Goal: Task Accomplishment & Management: Complete application form

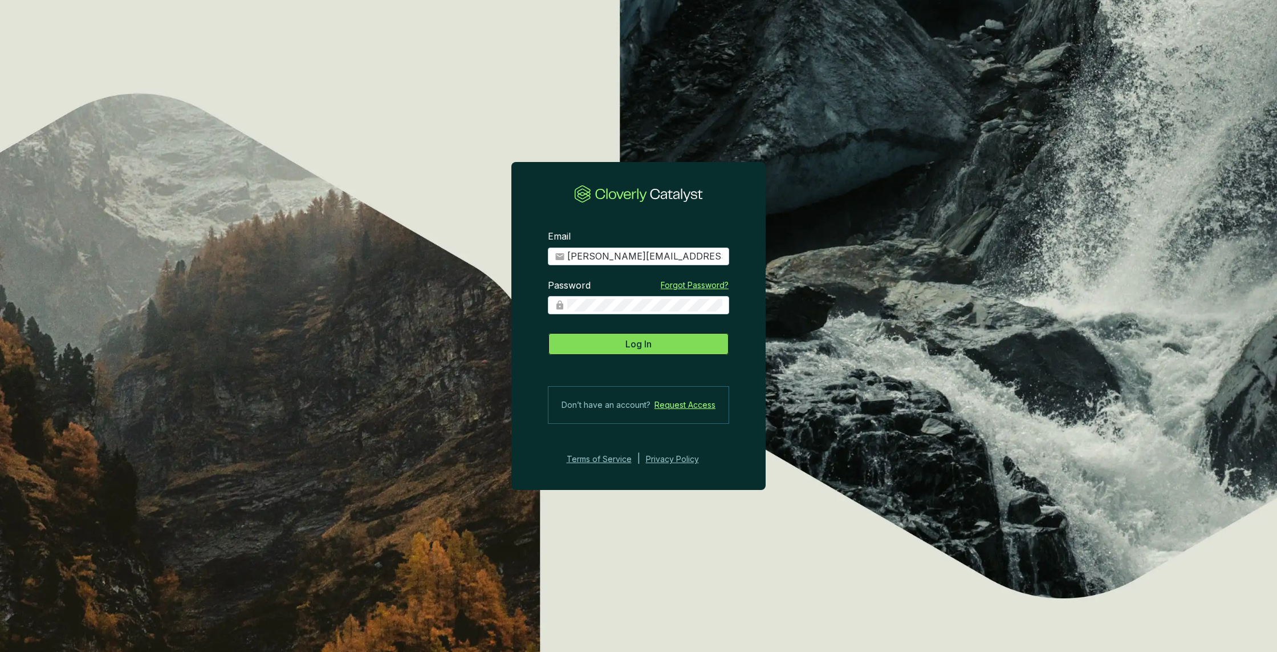
click at [662, 342] on button "Log In" at bounding box center [638, 343] width 181 height 23
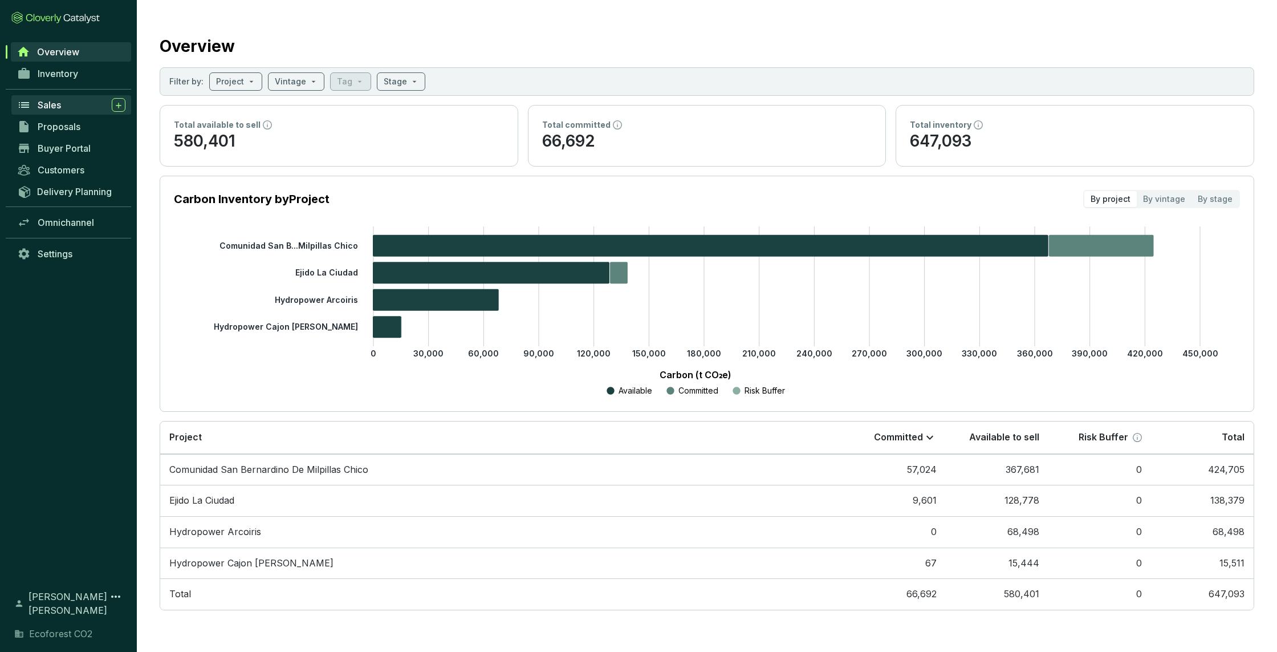
click at [62, 110] on div "Sales" at bounding box center [82, 105] width 88 height 14
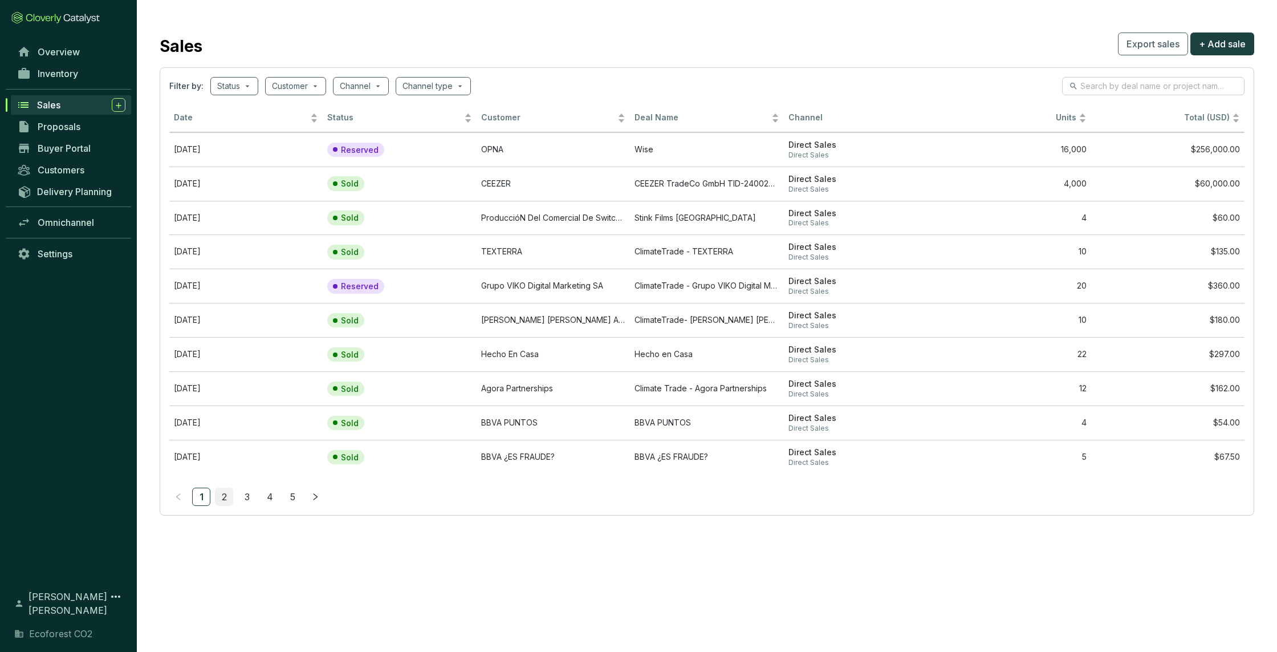
click at [226, 499] on link "2" at bounding box center [223, 496] width 17 height 17
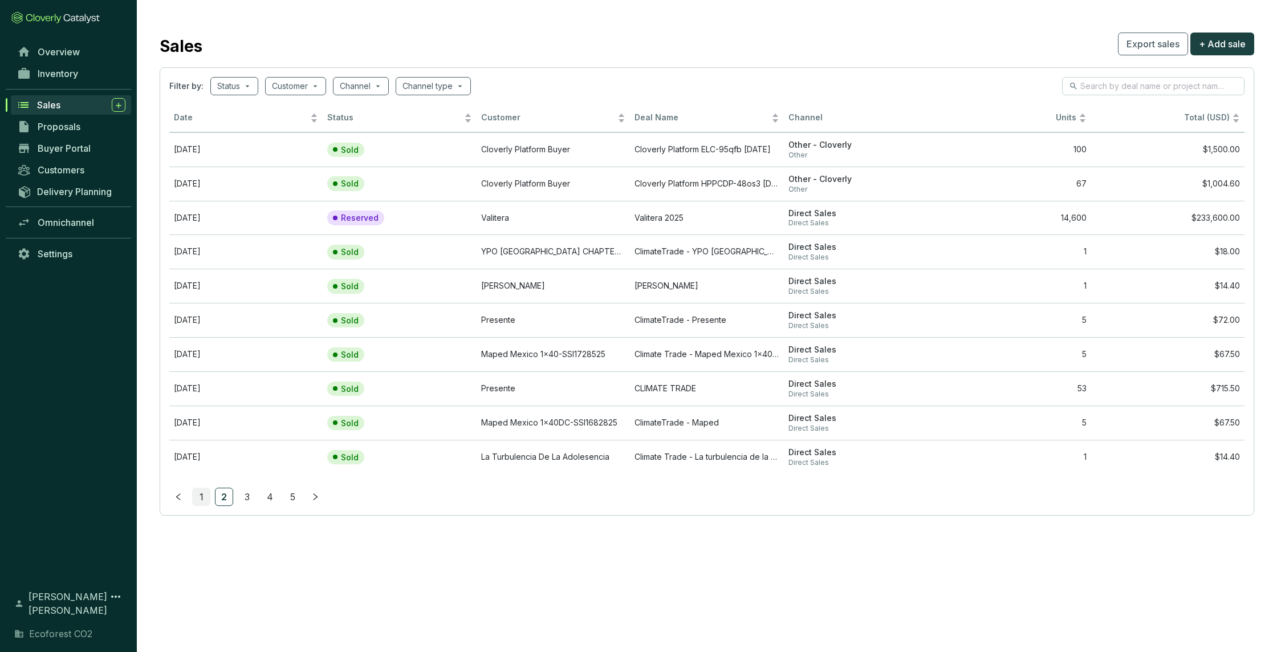
click at [201, 498] on link "1" at bounding box center [201, 496] width 17 height 17
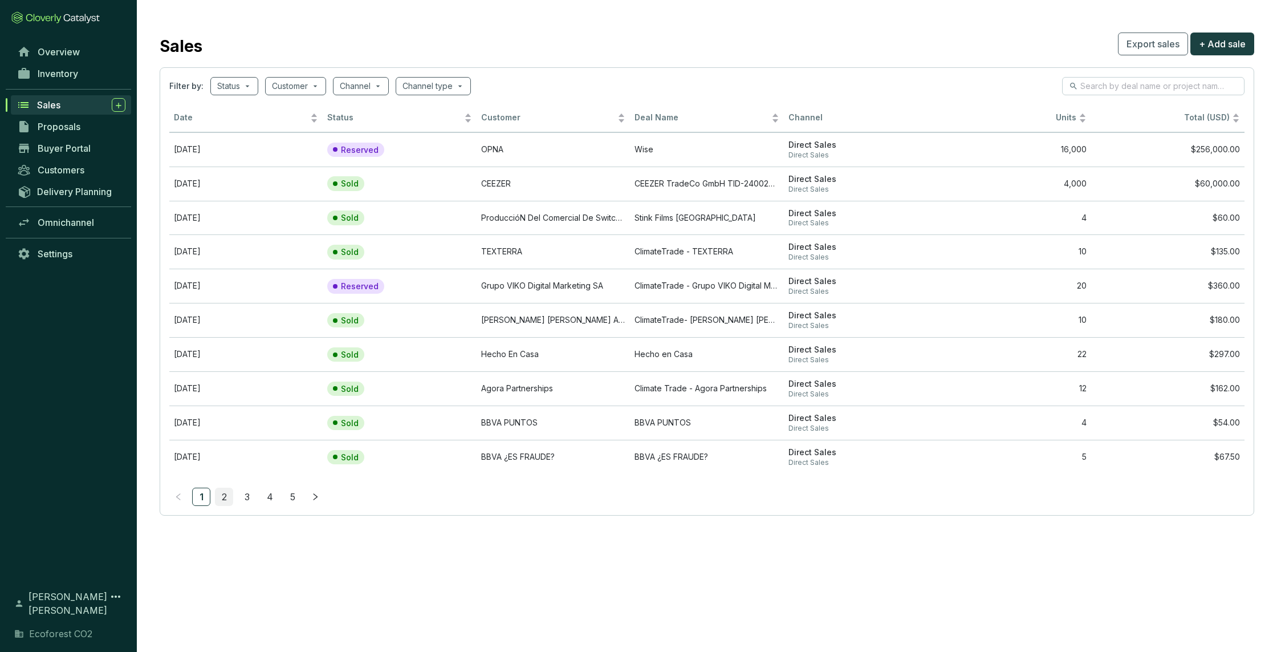
click at [219, 498] on link "2" at bounding box center [223, 496] width 17 height 17
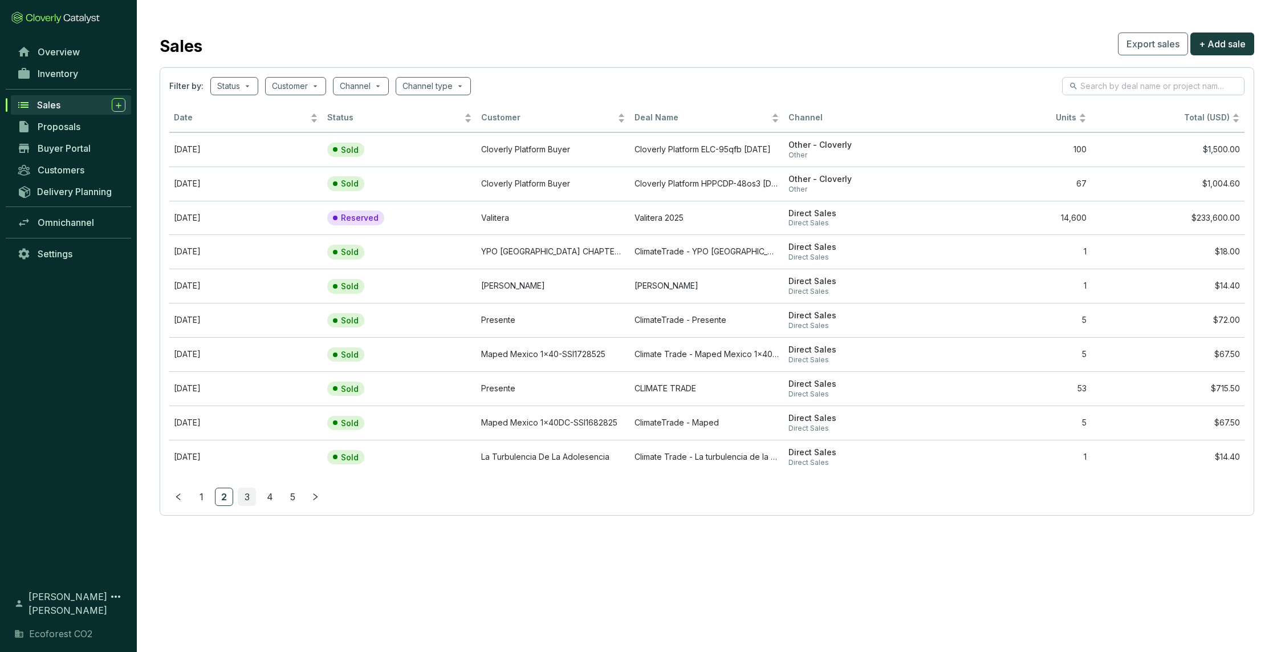
click at [241, 498] on link "3" at bounding box center [246, 496] width 17 height 17
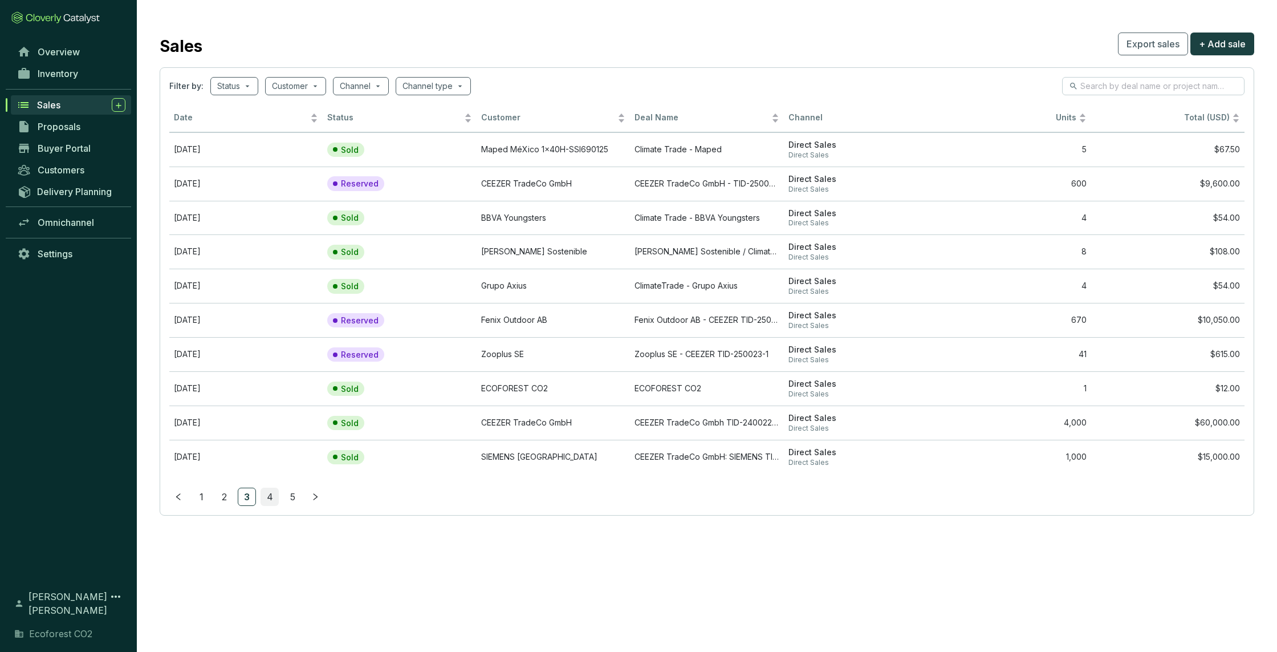
click at [266, 498] on link "4" at bounding box center [269, 496] width 17 height 17
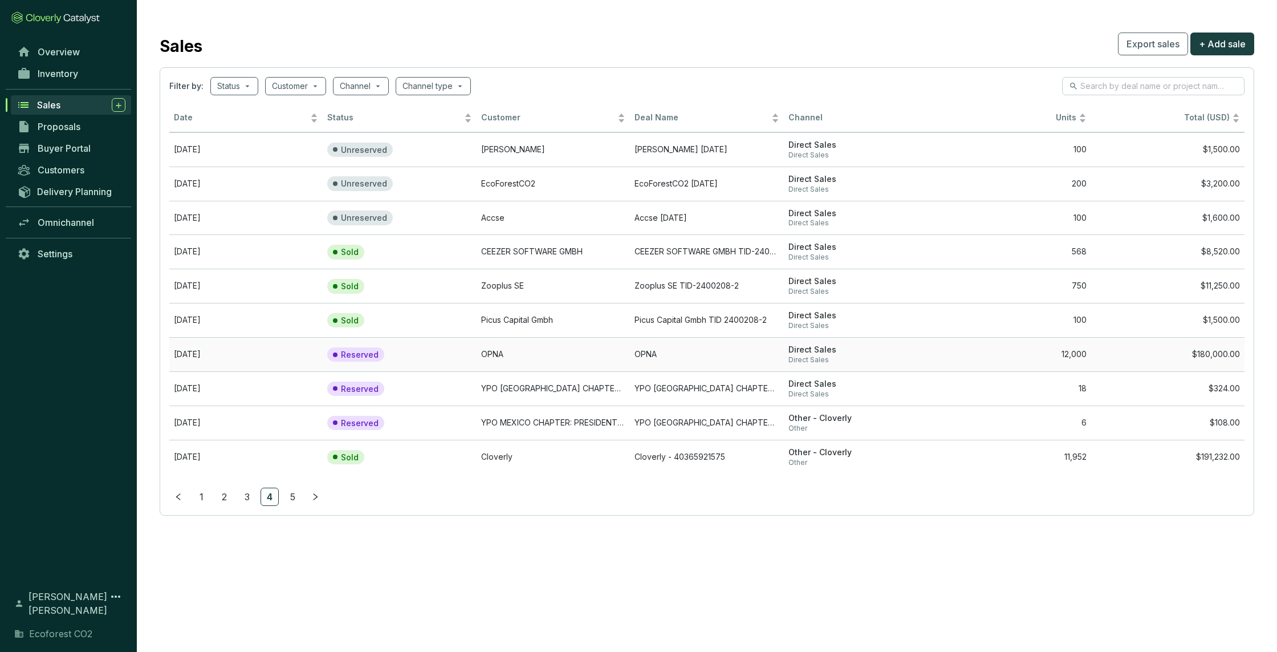
click at [506, 350] on td "OPNA" at bounding box center [553, 354] width 153 height 34
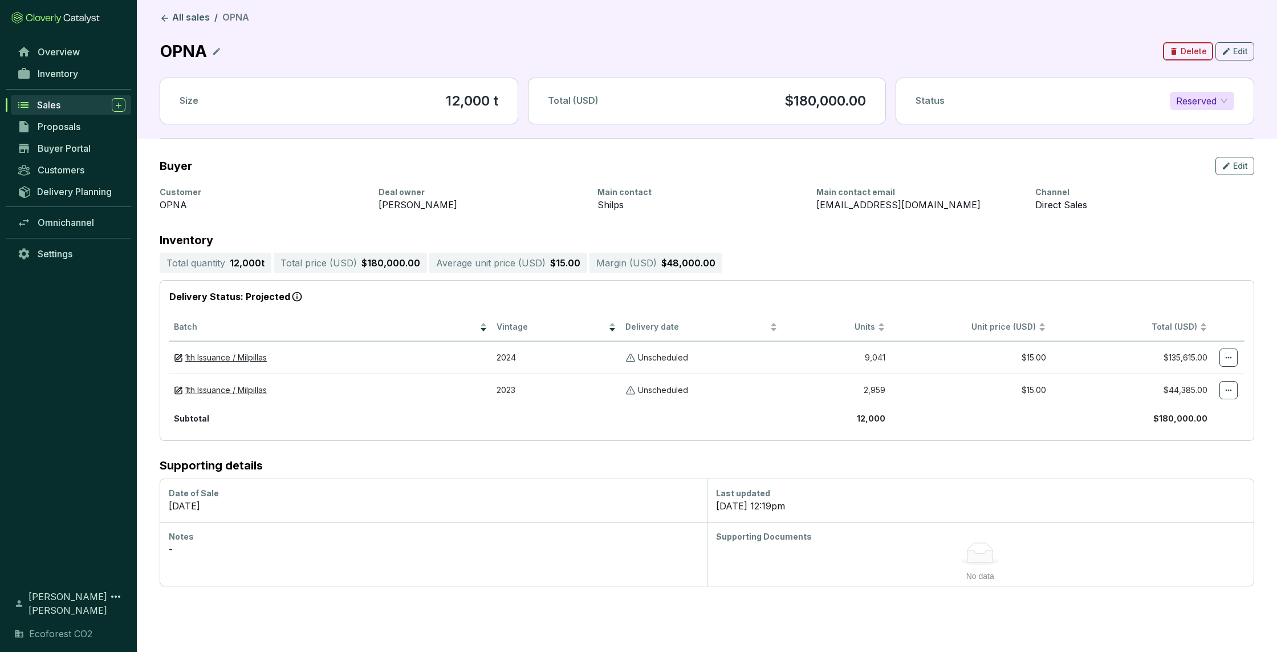
click at [1189, 55] on span "Delete" at bounding box center [1194, 51] width 26 height 11
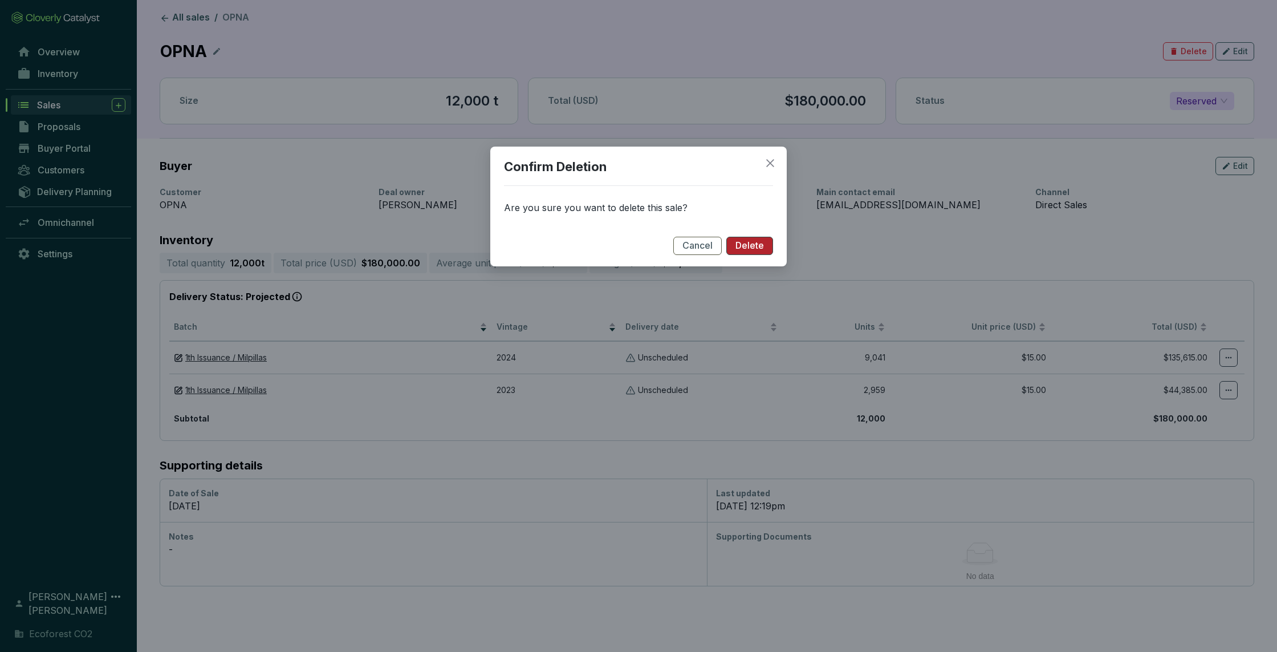
click at [744, 244] on span "Delete" at bounding box center [749, 245] width 29 height 13
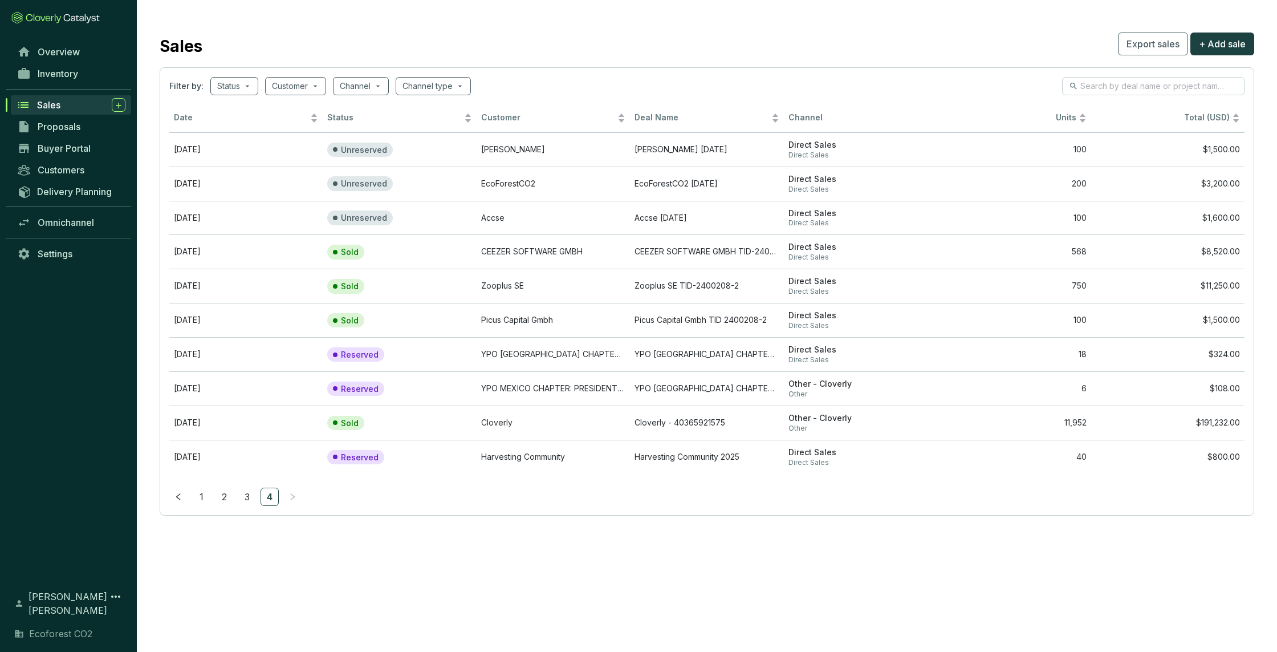
click at [267, 498] on link "4" at bounding box center [269, 496] width 17 height 17
click at [247, 496] on link "3" at bounding box center [246, 496] width 17 height 17
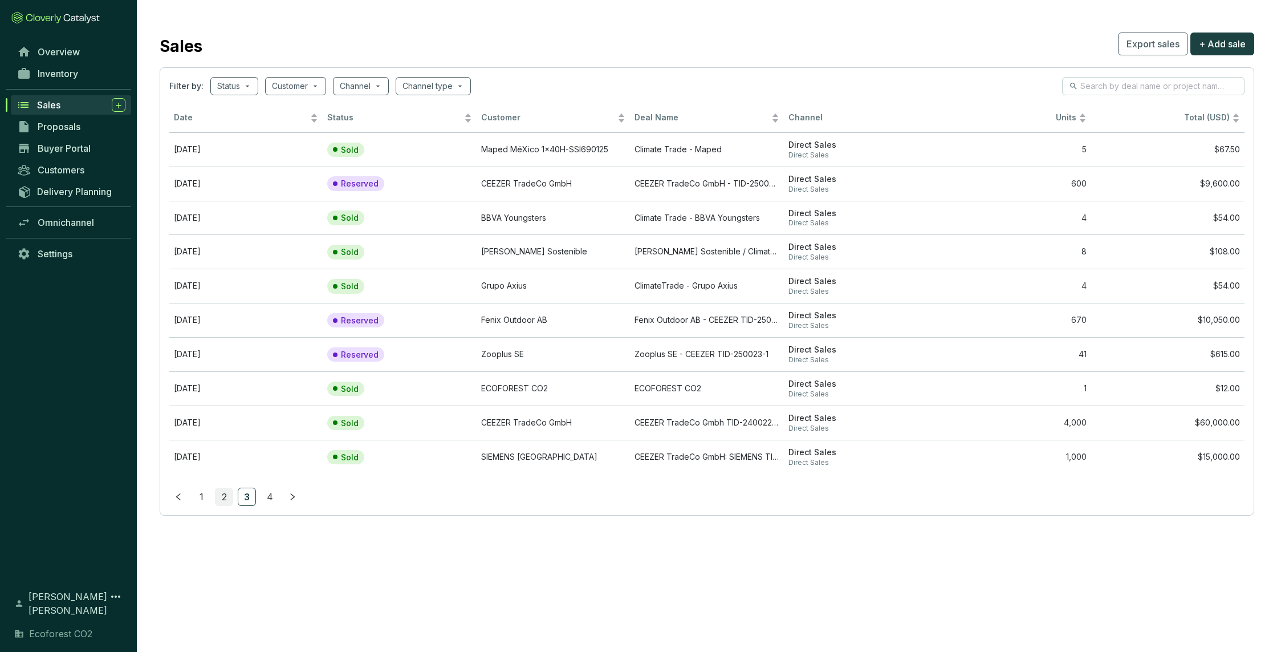
click at [225, 497] on link "2" at bounding box center [223, 496] width 17 height 17
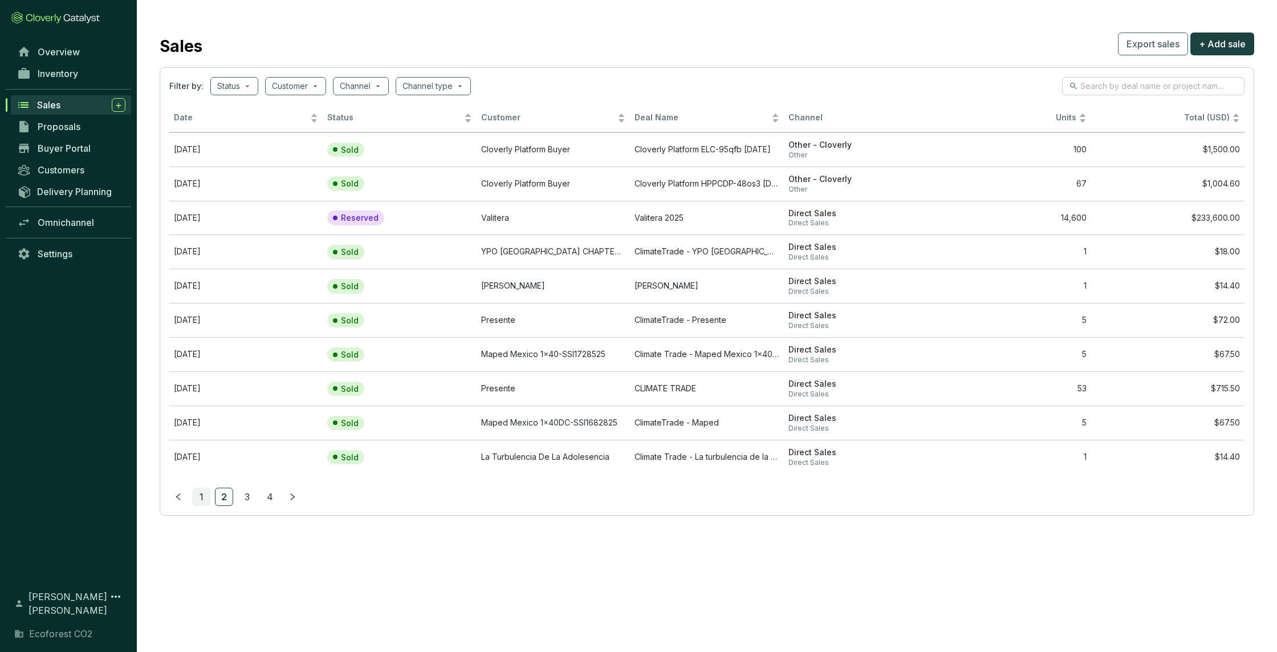
click at [205, 495] on link "1" at bounding box center [201, 496] width 17 height 17
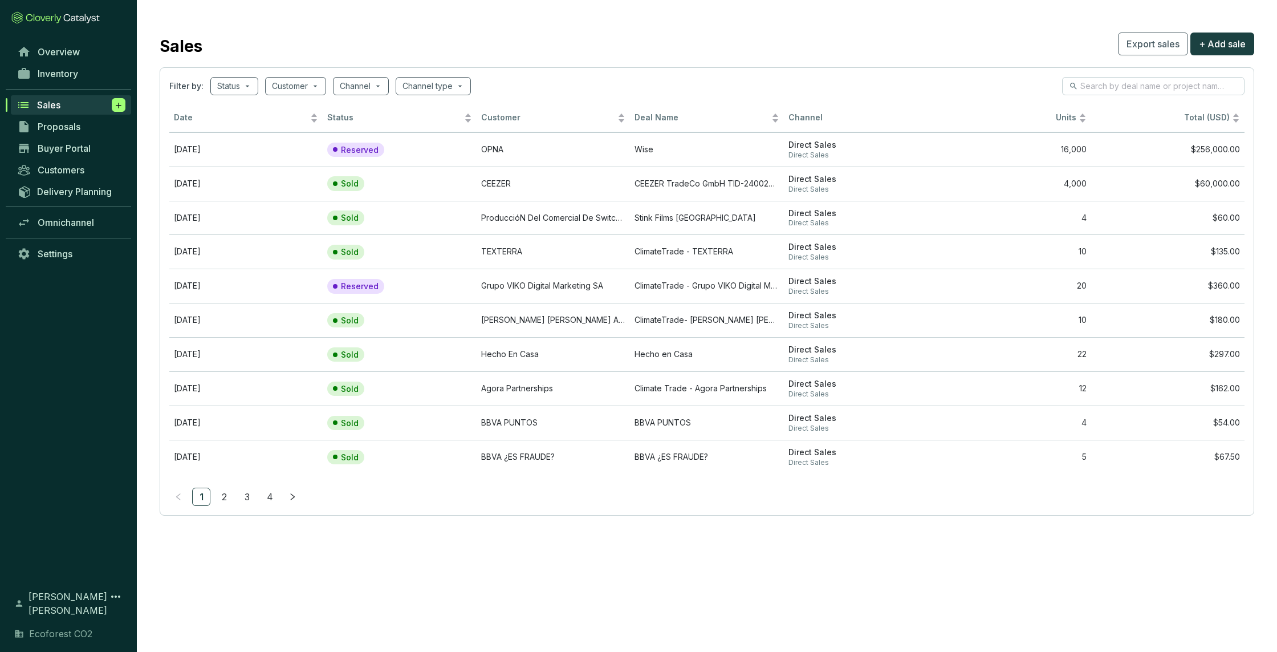
click at [112, 104] on span at bounding box center [119, 105] width 14 height 14
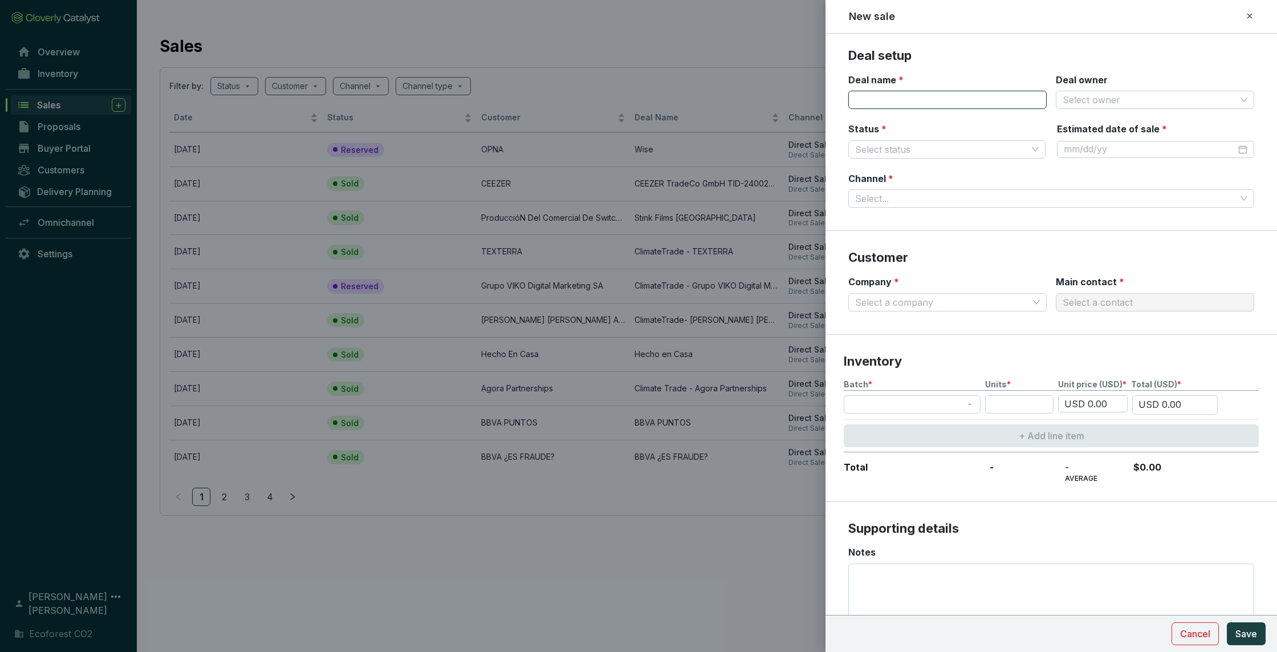
click at [901, 103] on input "Deal name *" at bounding box center [947, 100] width 198 height 18
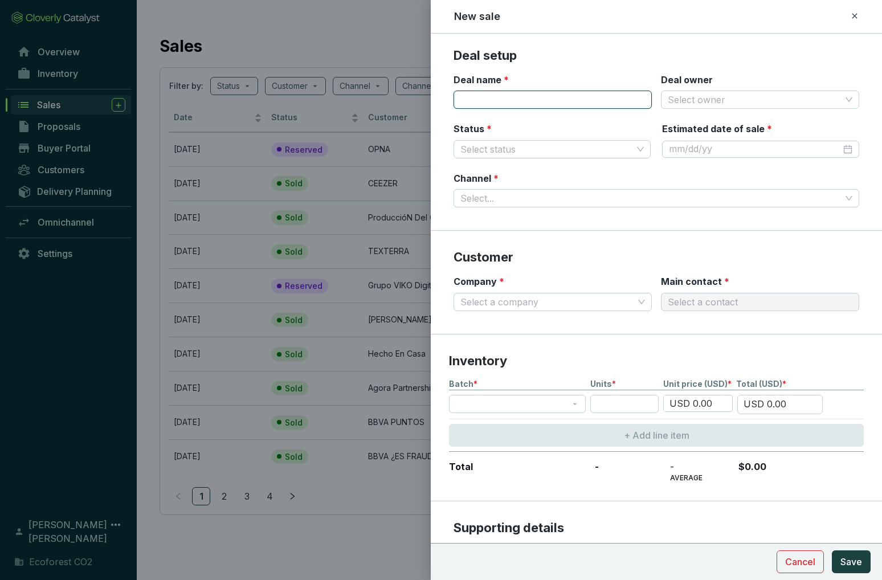
paste input "YPO [GEOGRAPHIC_DATA] CHAPTER: PRESIDENTS´ RETREAT 2025"
type input "YPO [GEOGRAPHIC_DATA] CHAPTER: PRESIDENTS´ RETREAT 2025"
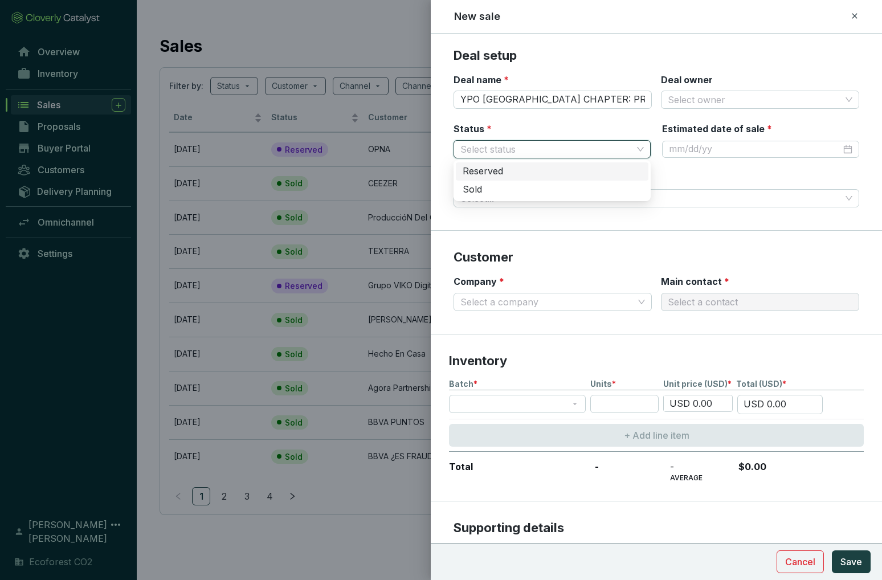
click at [609, 149] on input "Status *" at bounding box center [547, 149] width 172 height 17
click at [512, 170] on div "Reserved" at bounding box center [552, 171] width 179 height 13
click at [750, 107] on input "Deal owner" at bounding box center [754, 99] width 173 height 17
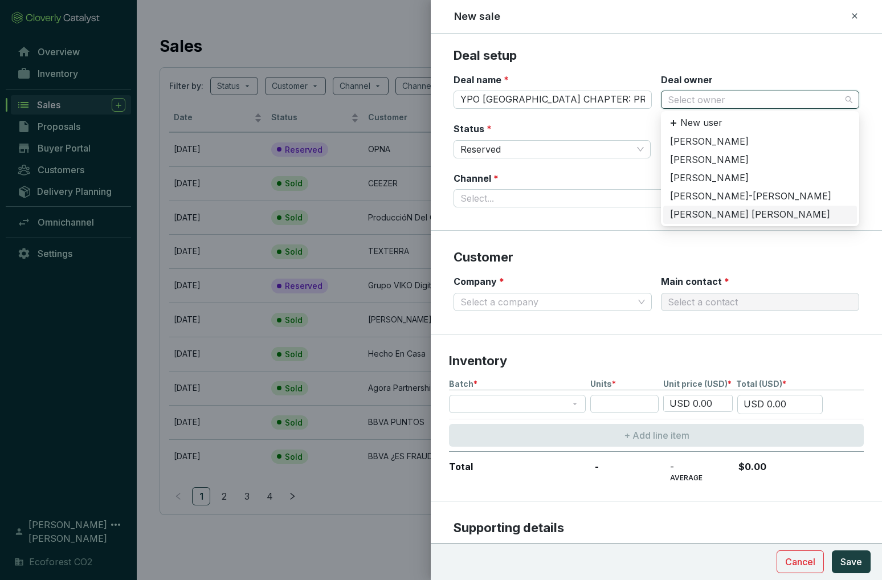
click at [723, 213] on div "[PERSON_NAME] [PERSON_NAME]" at bounding box center [760, 215] width 180 height 13
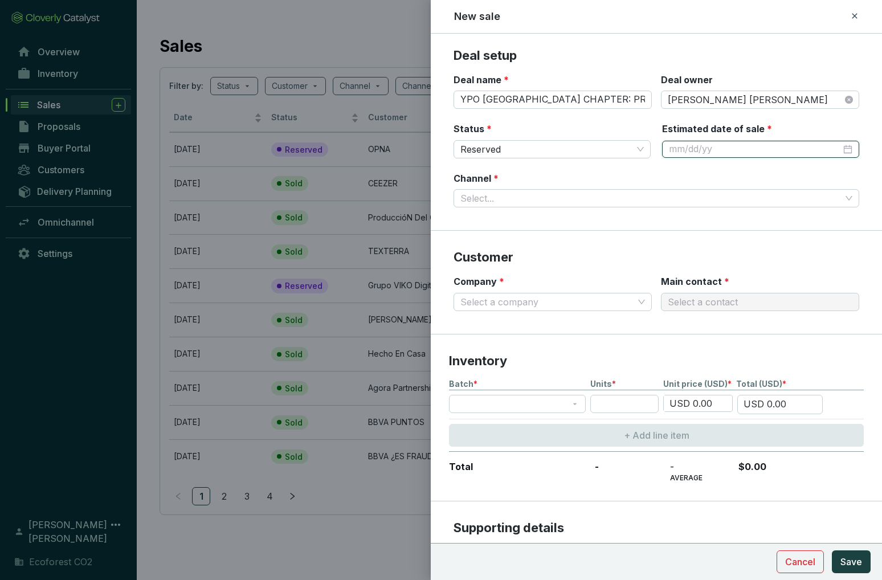
click at [730, 150] on input "Estimated date of sale *" at bounding box center [755, 149] width 172 height 13
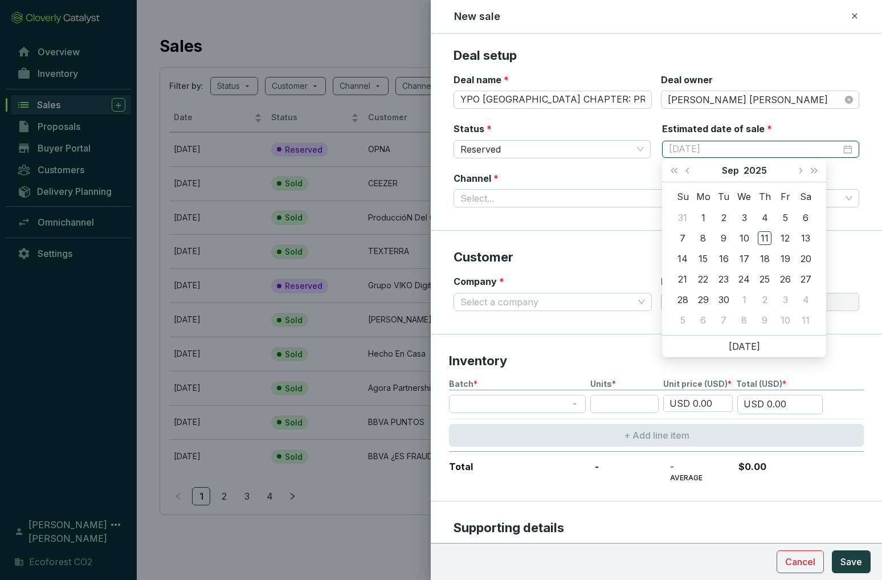
type input "[DATE]"
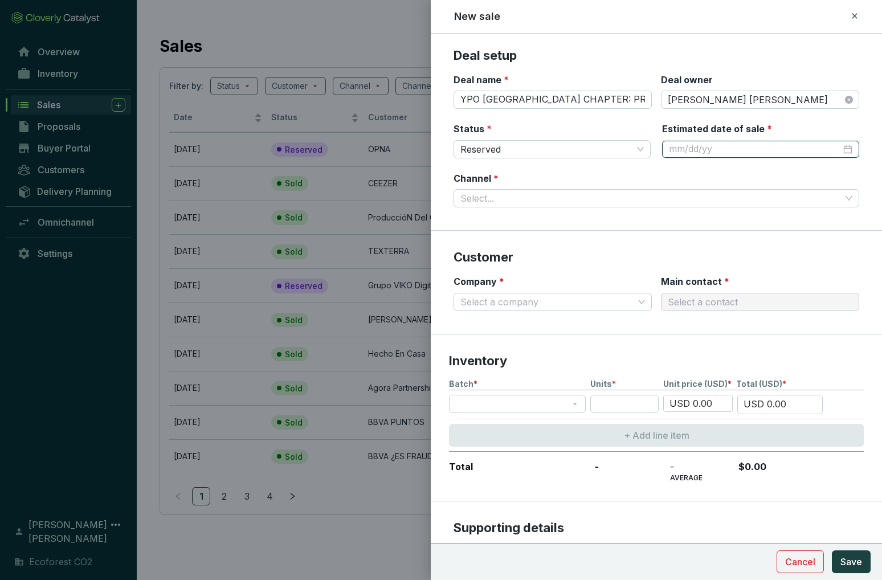
click at [852, 148] on div at bounding box center [761, 149] width 184 height 13
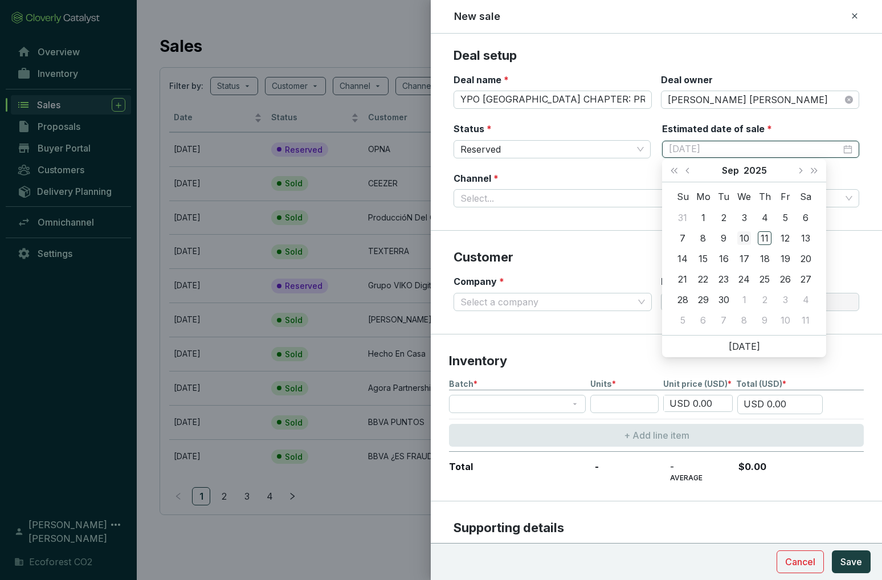
type input "[DATE]"
click at [745, 236] on div "10" at bounding box center [745, 238] width 14 height 14
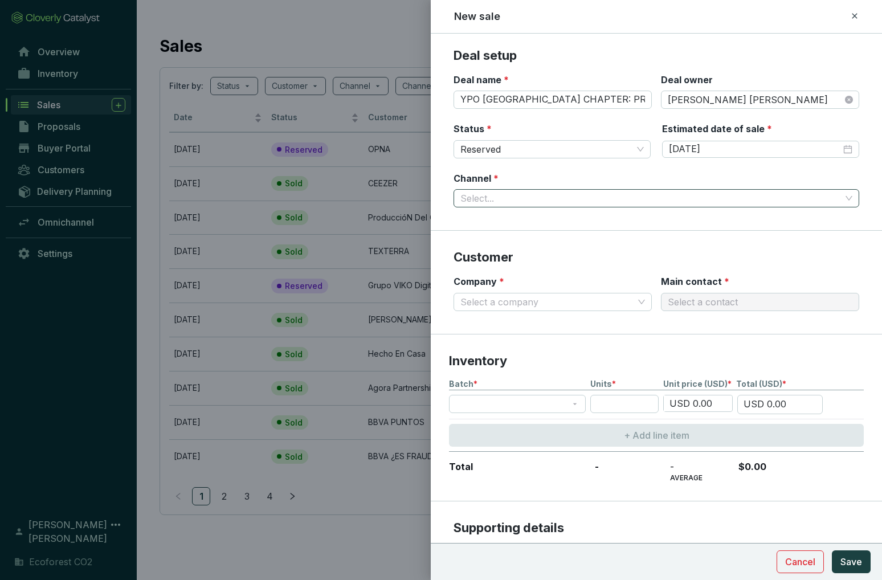
click at [534, 199] on input "Channel *" at bounding box center [651, 198] width 381 height 17
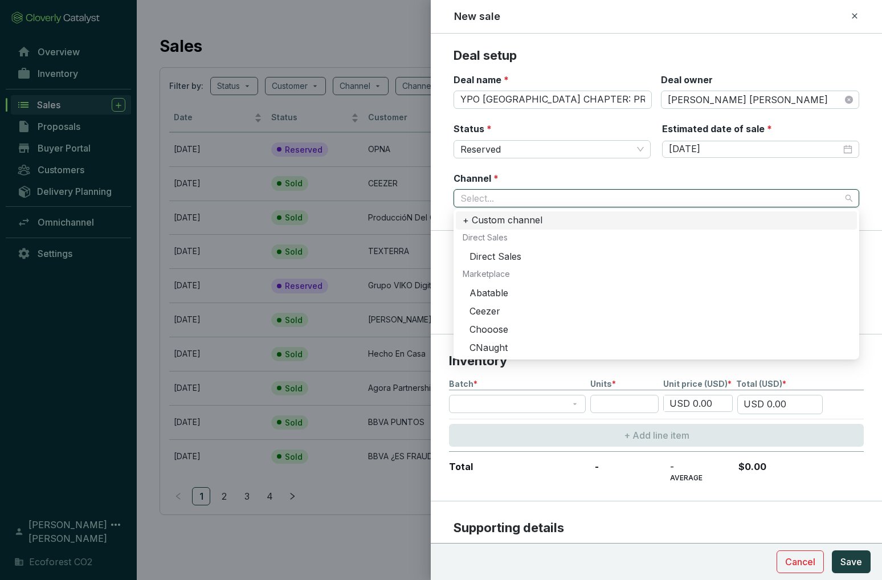
click at [475, 215] on div "+ Custom channel" at bounding box center [657, 220] width 388 height 13
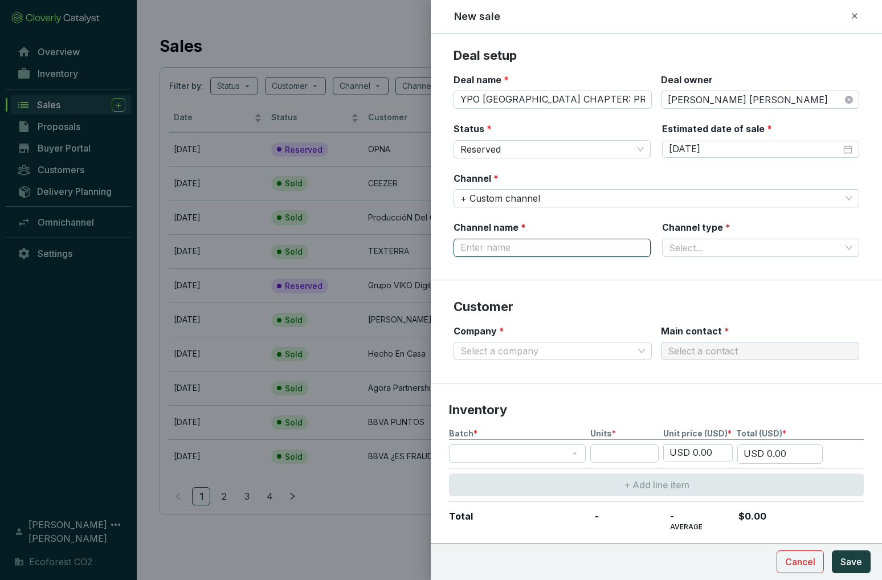
click at [530, 249] on input "Channel name *" at bounding box center [552, 248] width 197 height 18
type input "Climate Trade"
click at [693, 246] on input "Channel type *" at bounding box center [755, 247] width 172 height 17
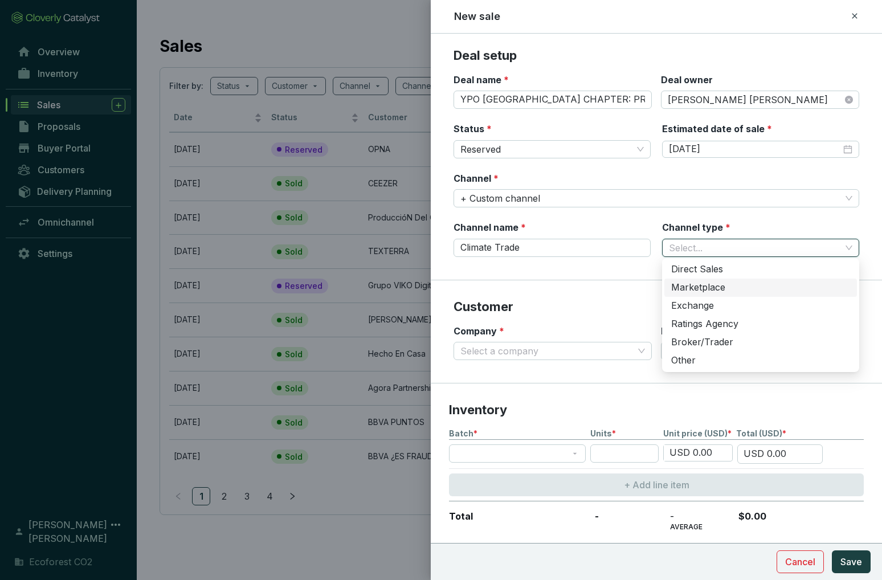
click at [702, 286] on div "Marketplace" at bounding box center [761, 288] width 179 height 13
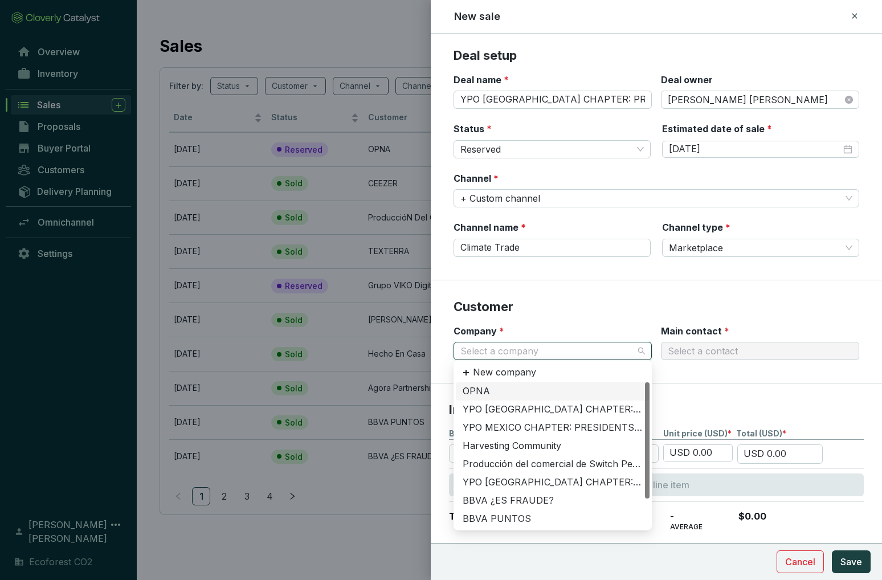
click at [592, 347] on input "Company *" at bounding box center [547, 351] width 173 height 17
click at [535, 95] on input "YPO [GEOGRAPHIC_DATA] CHAPTER: PRESIDENTS´ RETREAT 2025" at bounding box center [553, 100] width 198 height 18
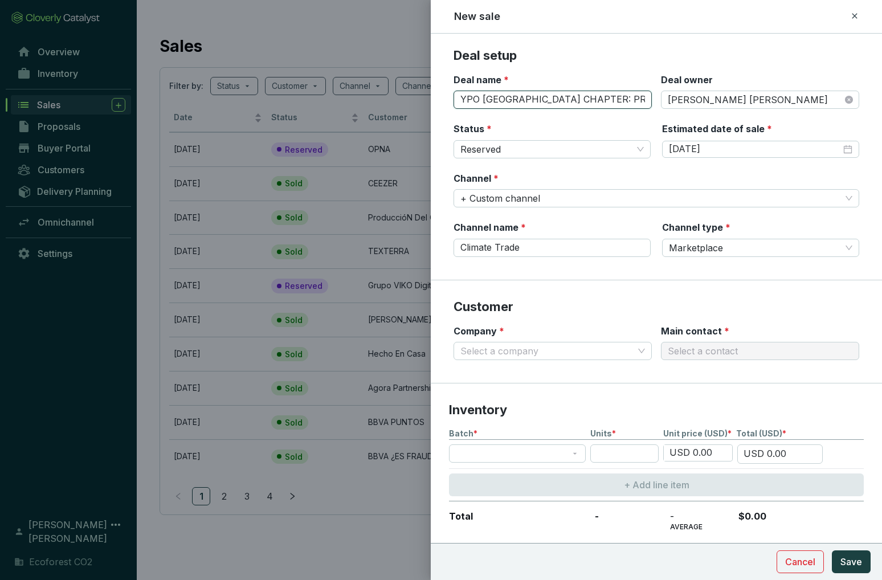
click at [535, 95] on input "YPO [GEOGRAPHIC_DATA] CHAPTER: PRESIDENTS´ RETREAT 2025" at bounding box center [553, 100] width 198 height 18
click at [565, 345] on input "Company *" at bounding box center [547, 351] width 173 height 17
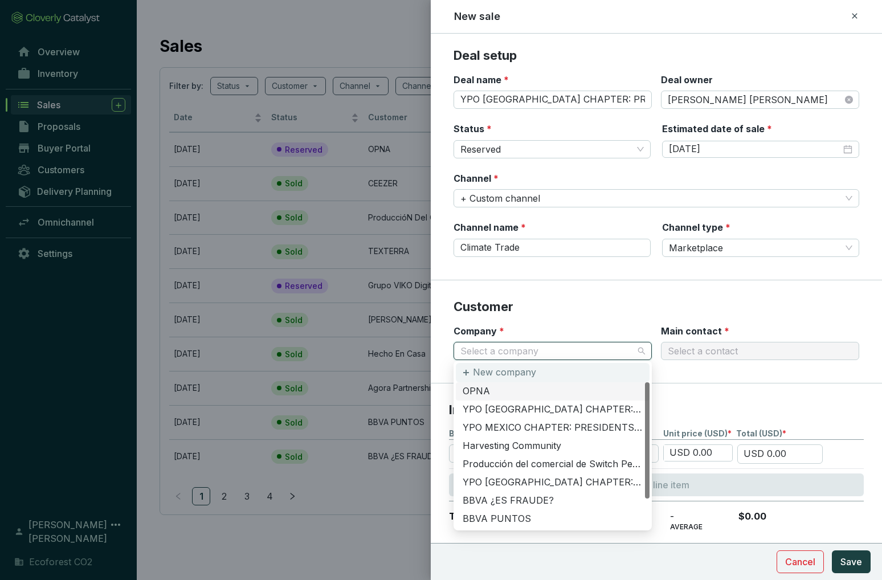
click at [482, 375] on p "New company" at bounding box center [504, 373] width 63 height 13
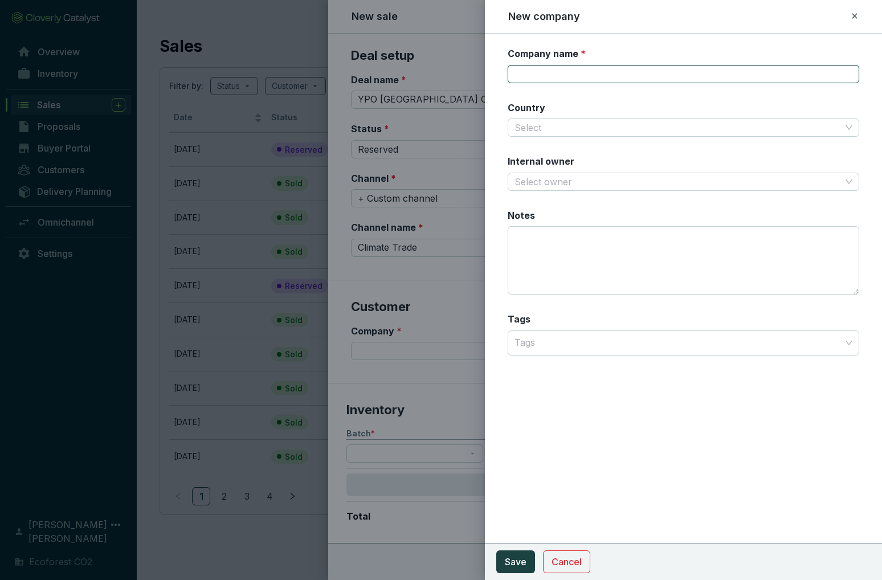
click at [529, 74] on input "Company name *" at bounding box center [684, 74] width 352 height 18
paste input "YPO [GEOGRAPHIC_DATA] CHAPTER: PRESIDENTS´ RETREAT 2025"
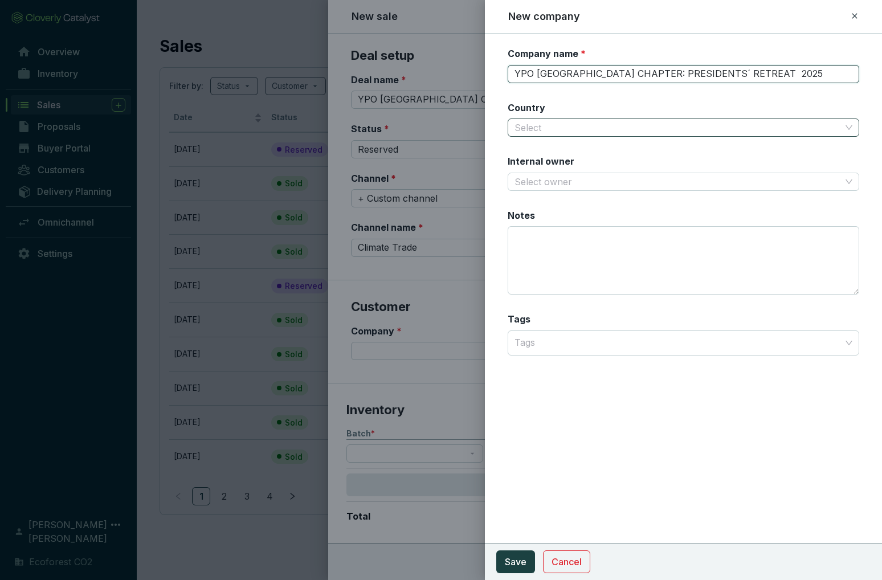
type input "YPO [GEOGRAPHIC_DATA] CHAPTER: PRESIDENTS´ RETREAT 2025"
click at [547, 127] on input "Country" at bounding box center [678, 127] width 327 height 17
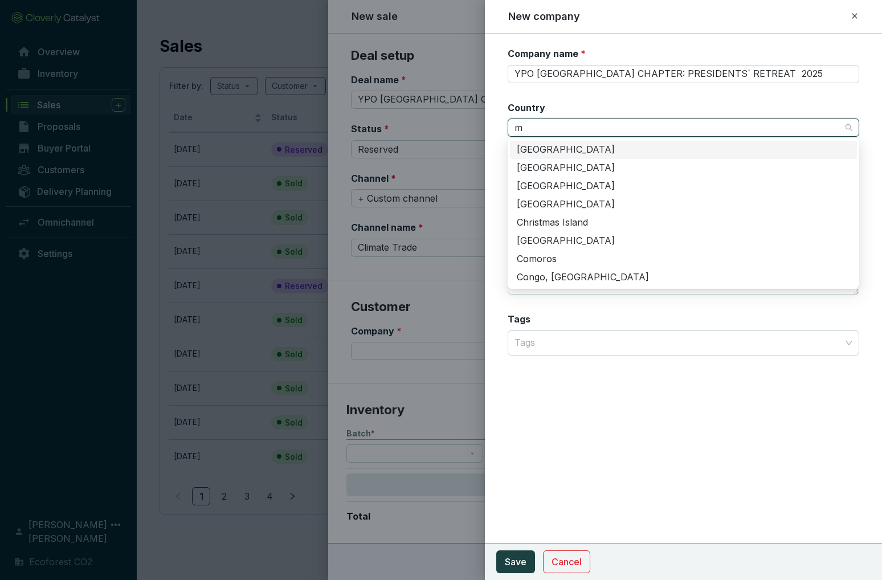
type input "m"
click at [565, 104] on div "Country Select" at bounding box center [684, 119] width 352 height 36
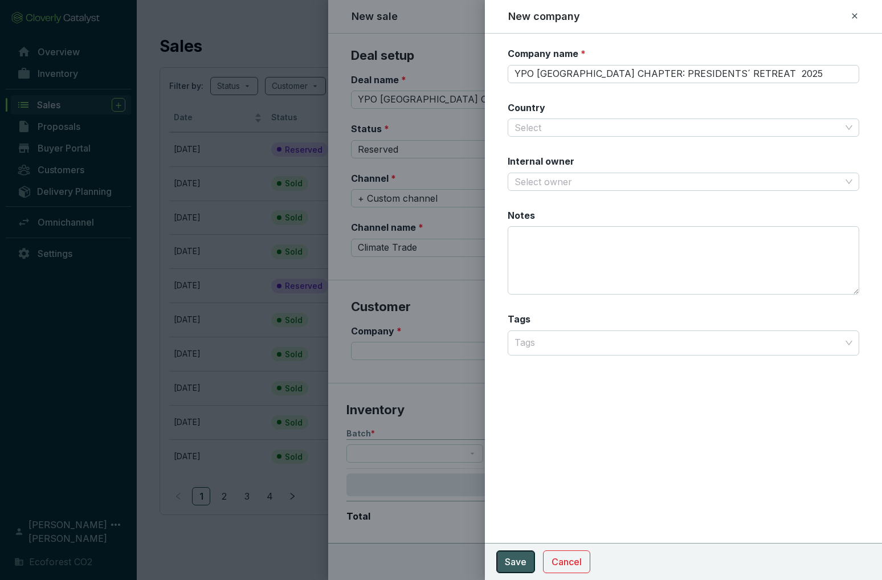
click at [517, 561] on span "Save" at bounding box center [516, 562] width 22 height 14
click at [754, 71] on input "YPO [GEOGRAPHIC_DATA] CHAPTER: PRESIDENTS´ RETREAT 2025" at bounding box center [684, 74] width 352 height 18
click at [729, 76] on input "YPO [GEOGRAPHIC_DATA] CHAPTER: PRESIDENTS´ RETREAT 2025" at bounding box center [684, 74] width 352 height 18
type input "YPO [GEOGRAPHIC_DATA] CHAPTER: PRESIDENTS´ RETREAT 2025"
click at [516, 559] on span "Save" at bounding box center [516, 562] width 22 height 14
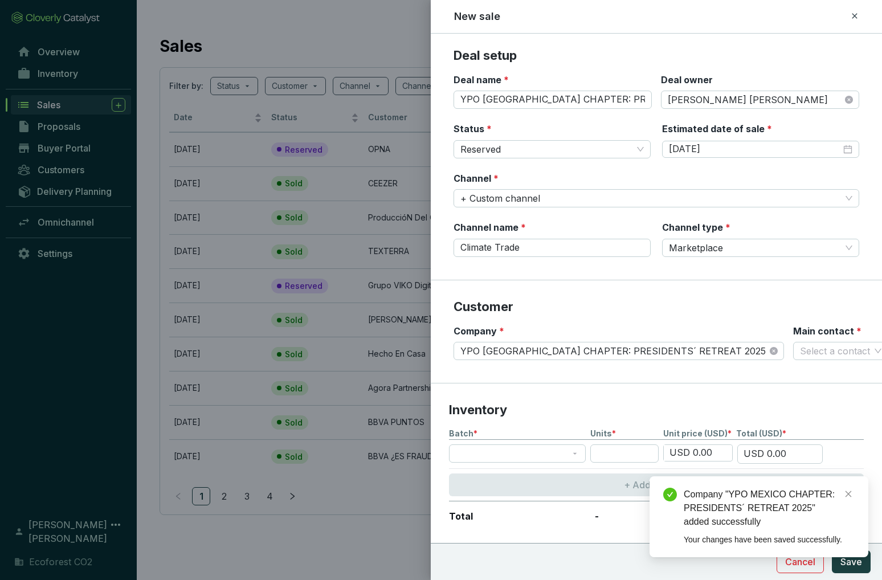
scroll to position [46, 0]
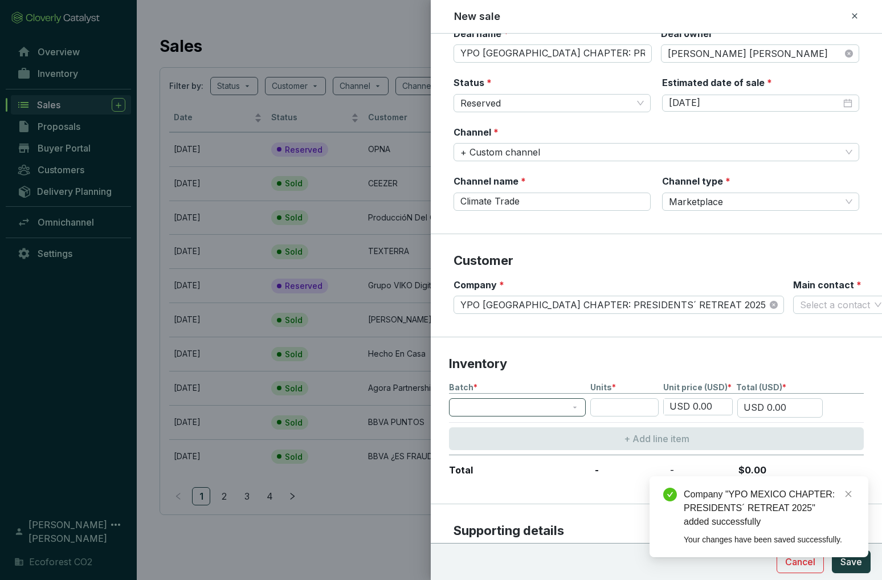
click at [573, 404] on span at bounding box center [517, 407] width 123 height 17
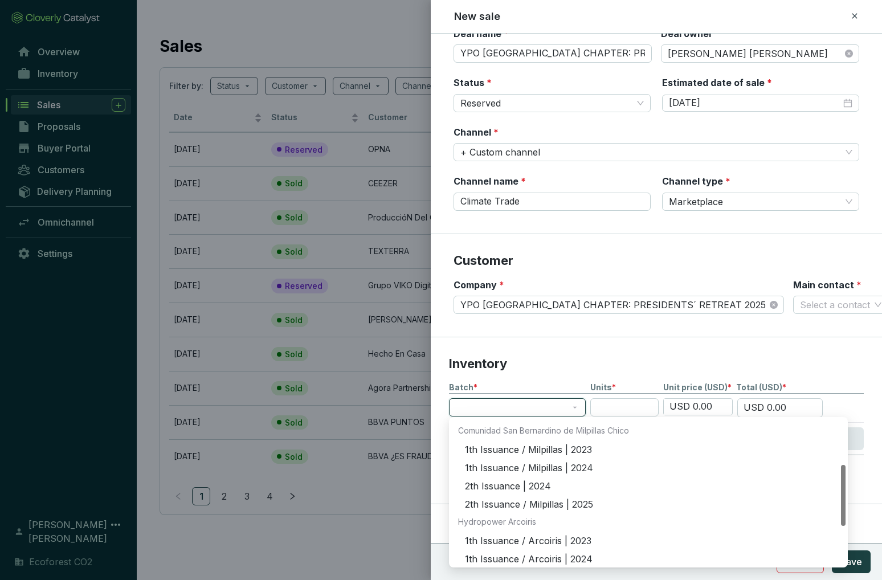
scroll to position [108, 0]
click at [522, 447] on div "1th Issuance / Milpillas | 2023" at bounding box center [652, 448] width 374 height 13
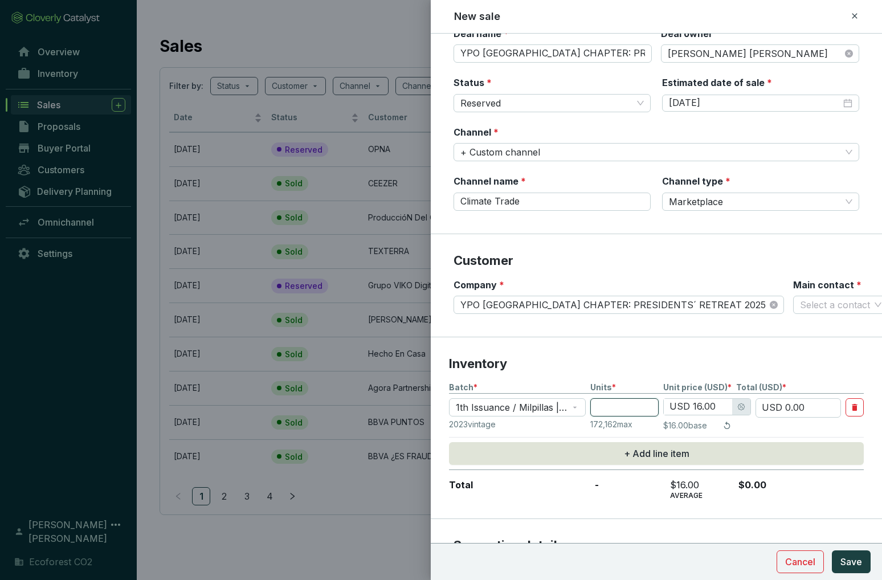
click at [617, 412] on input "number" at bounding box center [625, 407] width 68 height 18
type input "1"
type input "USD 16.00"
type input "1"
click at [699, 406] on input "USD 16.00" at bounding box center [698, 407] width 68 height 16
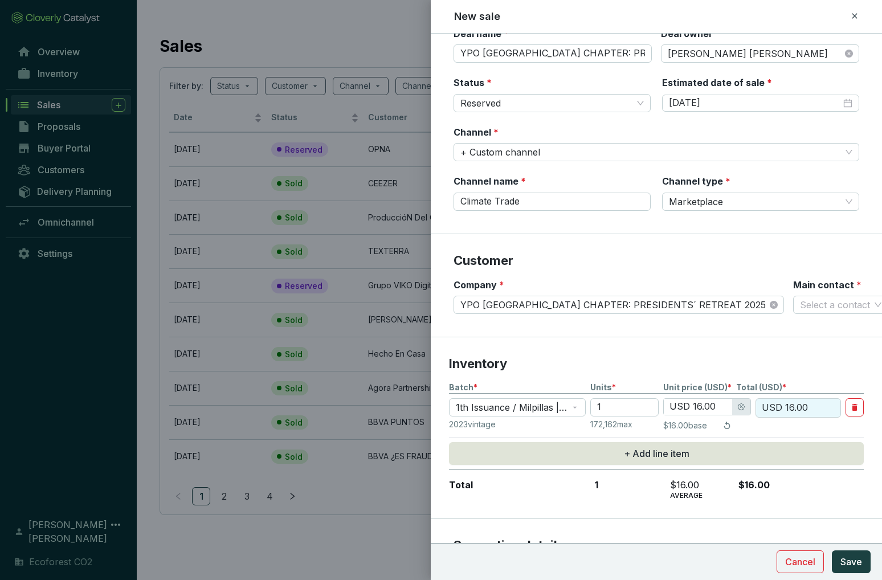
type input "USD 1.00"
type input "USD 18.00"
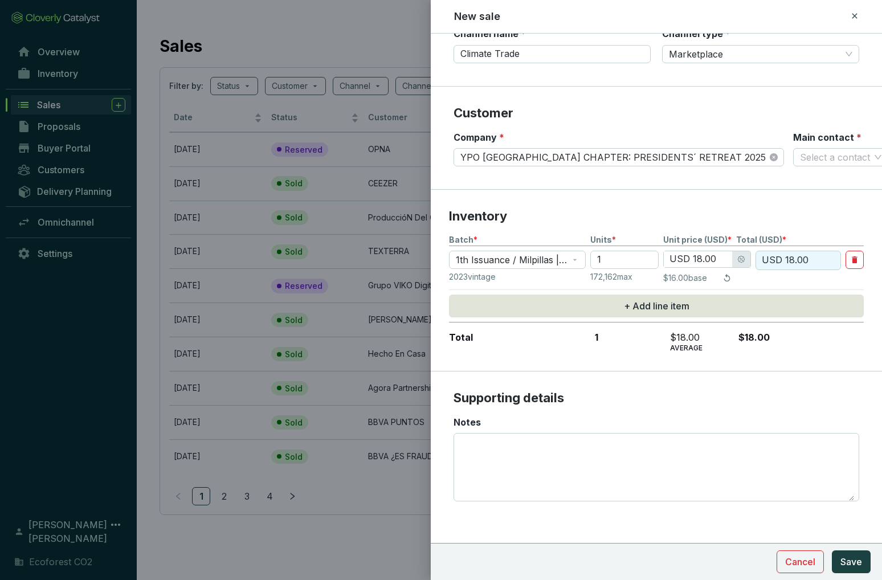
scroll to position [196, 0]
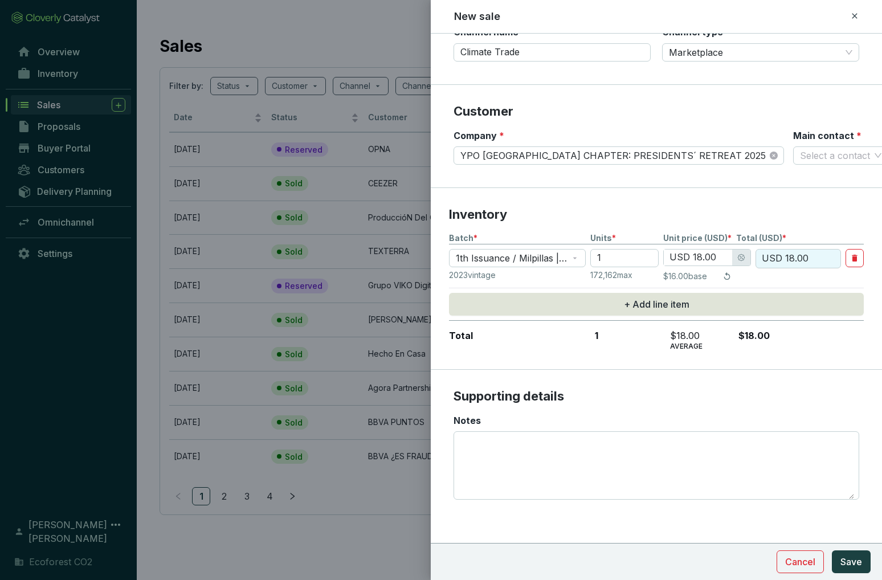
type input "USD 18.00"
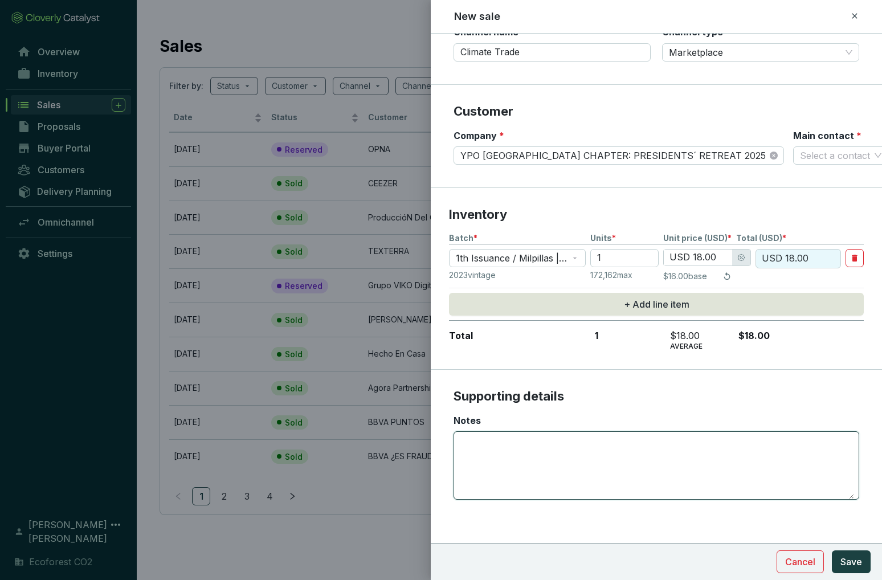
click at [491, 451] on textarea "Notes" at bounding box center [657, 465] width 396 height 67
paste textarea "CAR-1-MX-1941-42-1869-DG-2023-8411-1795 to 1795"
paste textarea "[URL][DOMAIN_NAME]"
type textarea "CAR-1-MX-1941-42-1869-DG-2023-8411-1795 to 1795 [URL][DOMAIN_NAME]"
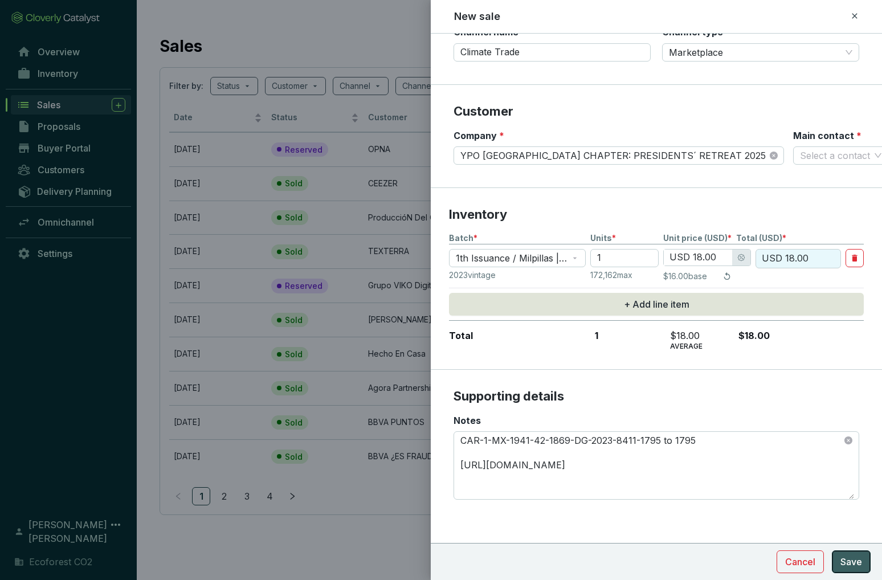
click at [856, 565] on span "Save" at bounding box center [852, 562] width 22 height 14
click at [800, 155] on input "Main contact *" at bounding box center [835, 155] width 70 height 17
click at [789, 174] on p "New contact" at bounding box center [771, 179] width 55 height 13
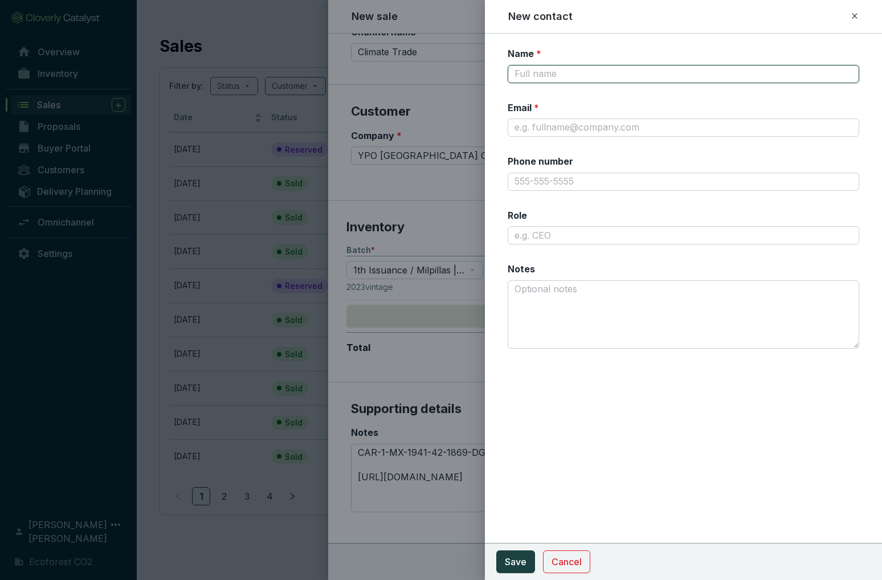
click at [583, 72] on input "Name *" at bounding box center [684, 74] width 352 height 18
type input "[PERSON_NAME]"
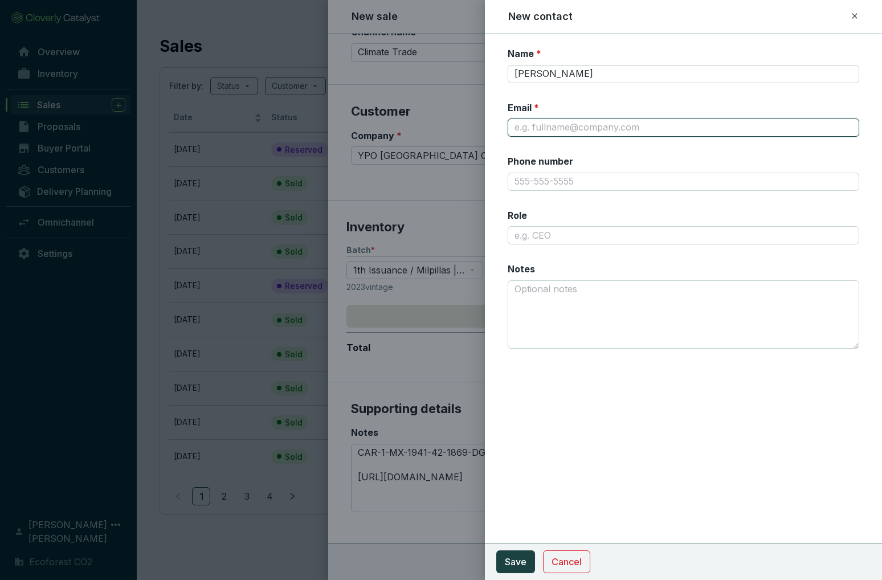
click at [599, 125] on input "Email *" at bounding box center [684, 128] width 352 height 18
type input "[PERSON_NAME][EMAIL_ADDRESS][DOMAIN_NAME]"
click at [508, 559] on span "Save" at bounding box center [516, 562] width 22 height 14
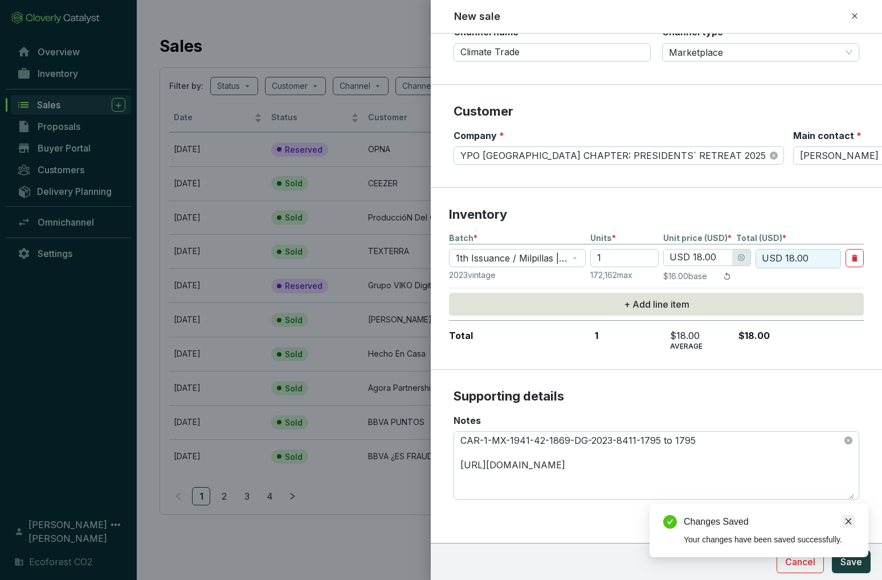
click at [847, 520] on icon "close" at bounding box center [849, 522] width 6 height 6
click at [847, 561] on span "Save" at bounding box center [852, 562] width 22 height 14
